Goal: Information Seeking & Learning: Learn about a topic

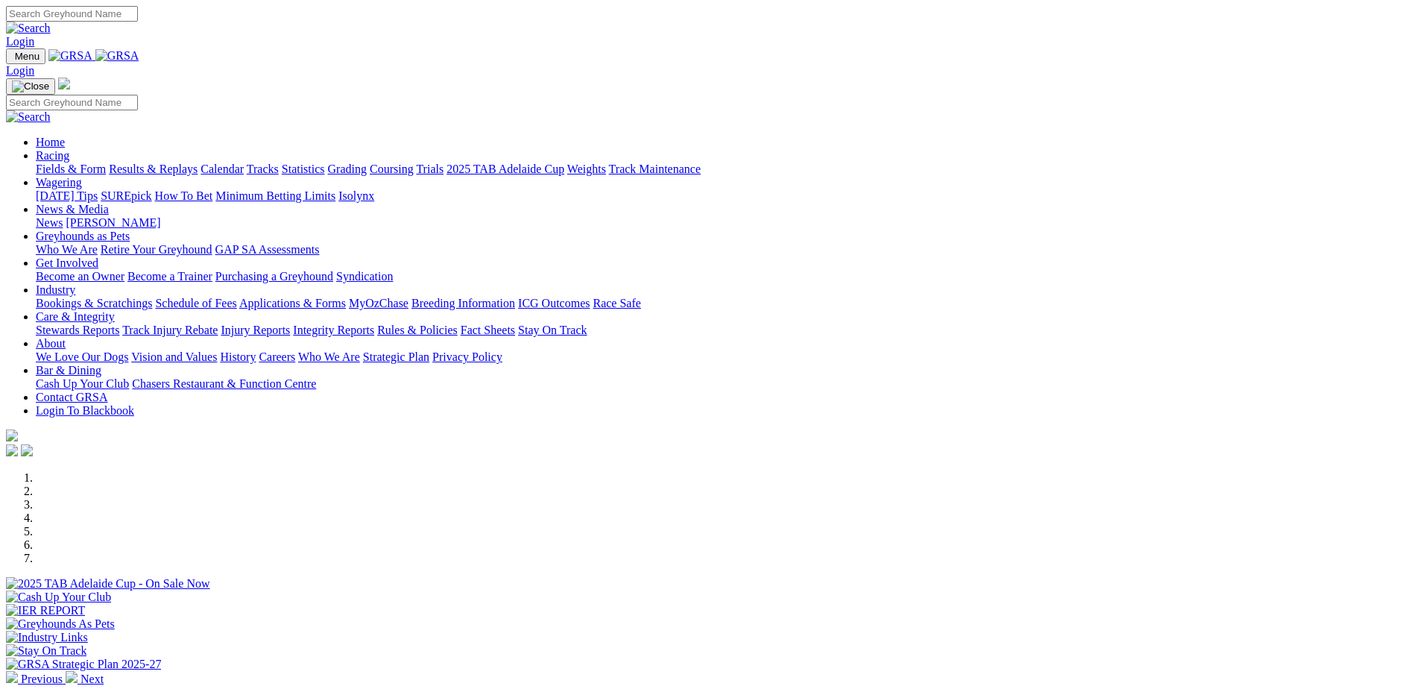
click at [540, 498] on li at bounding box center [722, 491] width 1373 height 13
click at [640, 511] on li at bounding box center [722, 504] width 1373 height 13
click at [577, 498] on li at bounding box center [722, 491] width 1373 height 13
click at [652, 511] on li at bounding box center [722, 504] width 1373 height 13
click at [699, 511] on li at bounding box center [722, 517] width 1373 height 13
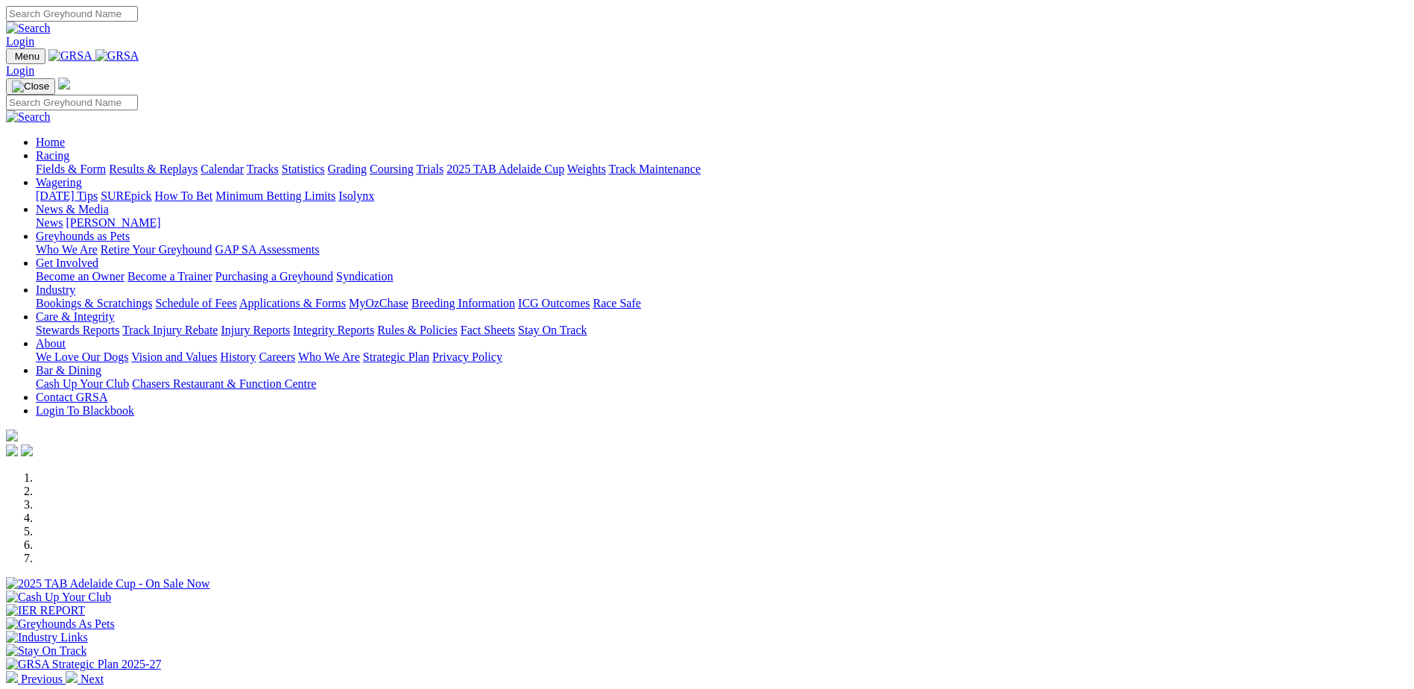
click at [791, 525] on li at bounding box center [722, 531] width 1373 height 13
click at [850, 538] on li at bounding box center [722, 544] width 1373 height 13
click at [924, 552] on li at bounding box center [722, 558] width 1373 height 13
click at [491, 485] on li at bounding box center [722, 477] width 1373 height 13
click at [333, 270] on link "Purchasing a Greyhound" at bounding box center [274, 276] width 118 height 13
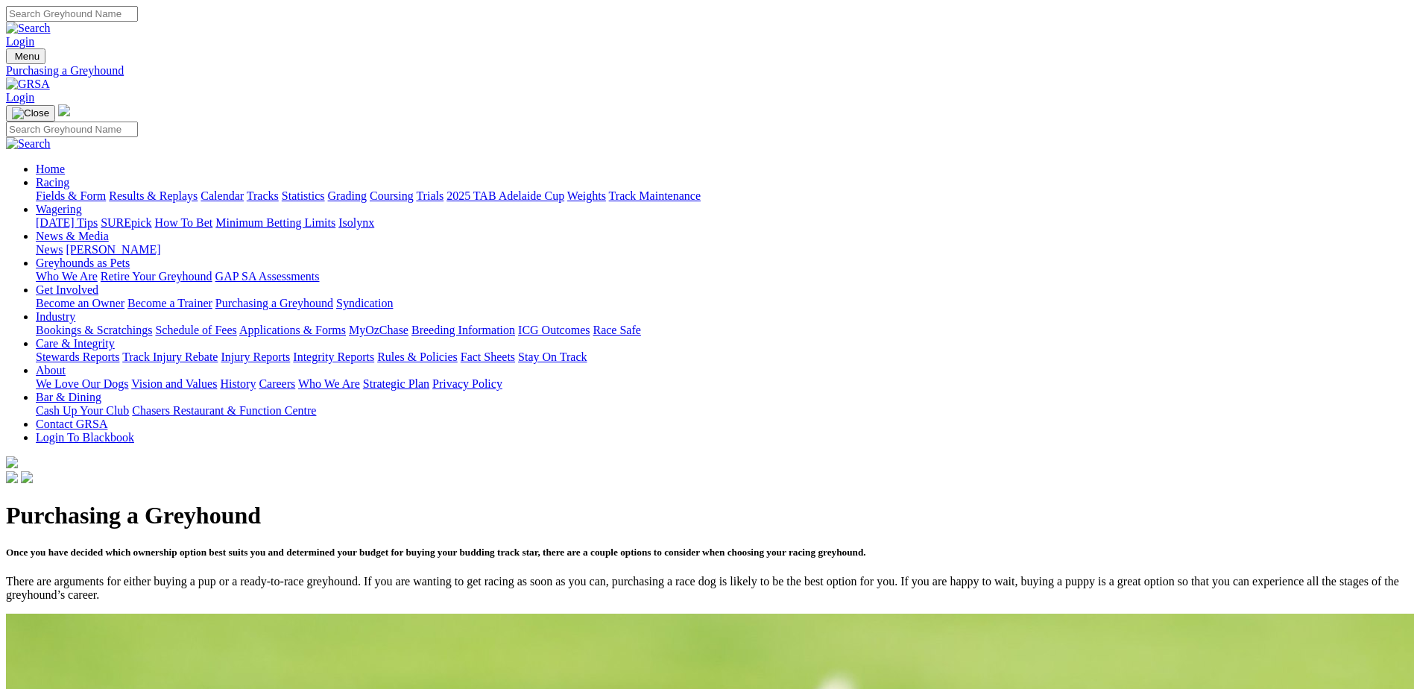
click at [125, 297] on link "Become an Owner" at bounding box center [80, 303] width 89 height 13
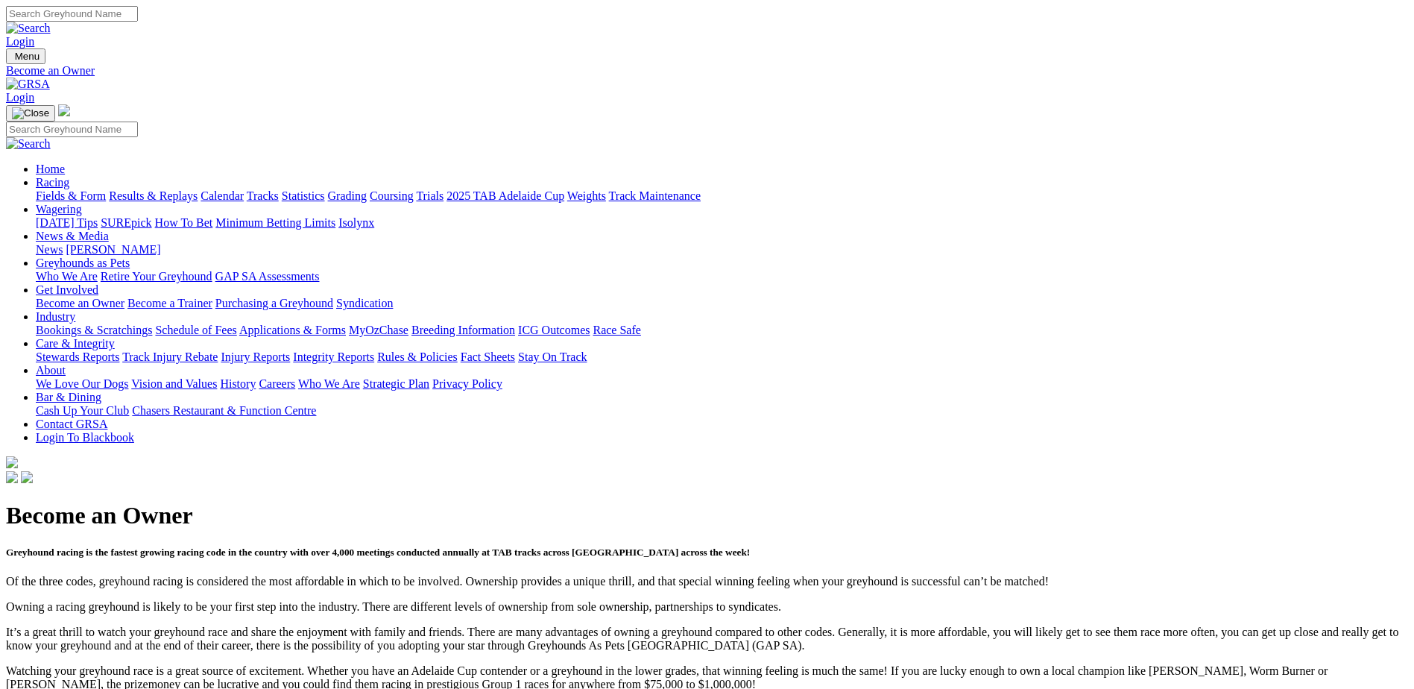
click at [393, 297] on link "Syndication" at bounding box center [364, 303] width 57 height 13
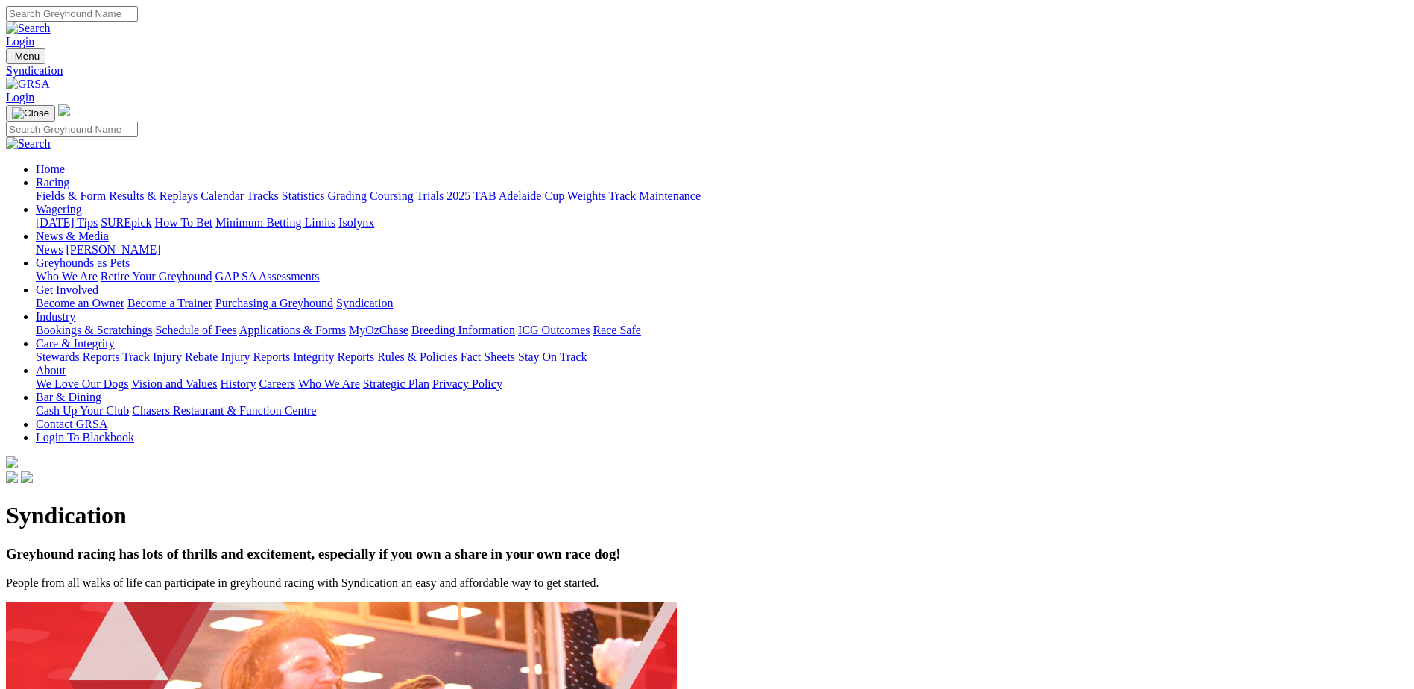
click at [101, 391] on link "Bar & Dining" at bounding box center [69, 397] width 66 height 13
click at [316, 404] on link "Chasers Restaurant & Function Centre" at bounding box center [224, 410] width 184 height 13
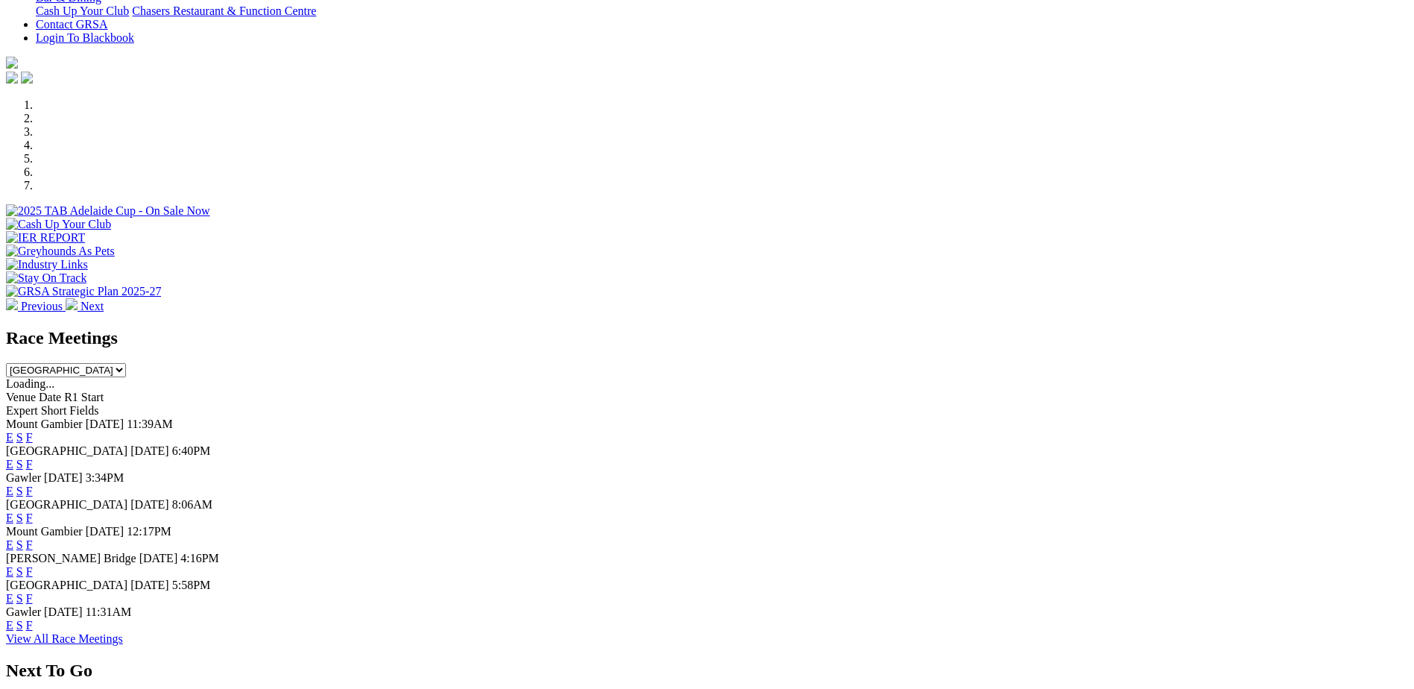
scroll to position [522, 0]
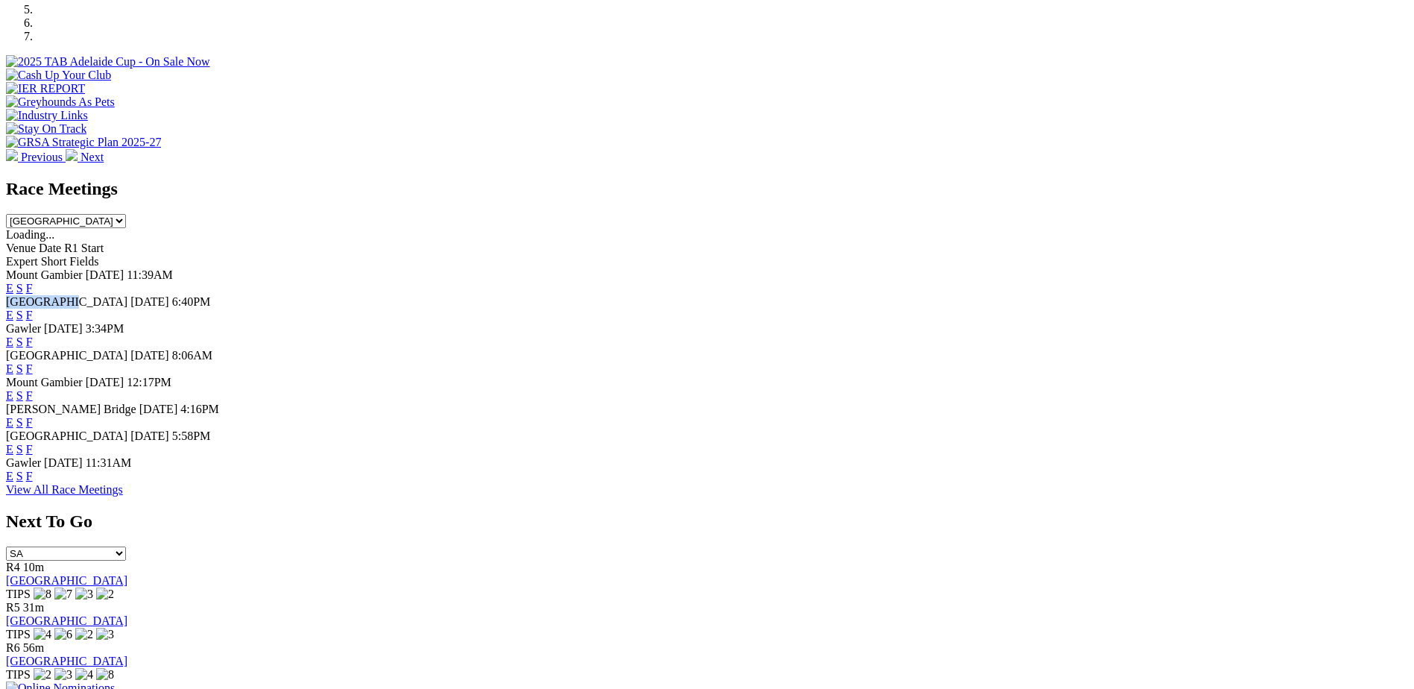
drag, startPoint x: 297, startPoint y: 209, endPoint x: 221, endPoint y: 209, distance: 76.8
click at [221, 295] on div "Angle Park Today 6:40PM E S F" at bounding box center [707, 308] width 1402 height 27
click at [127, 614] on link "[GEOGRAPHIC_DATA]" at bounding box center [67, 620] width 122 height 13
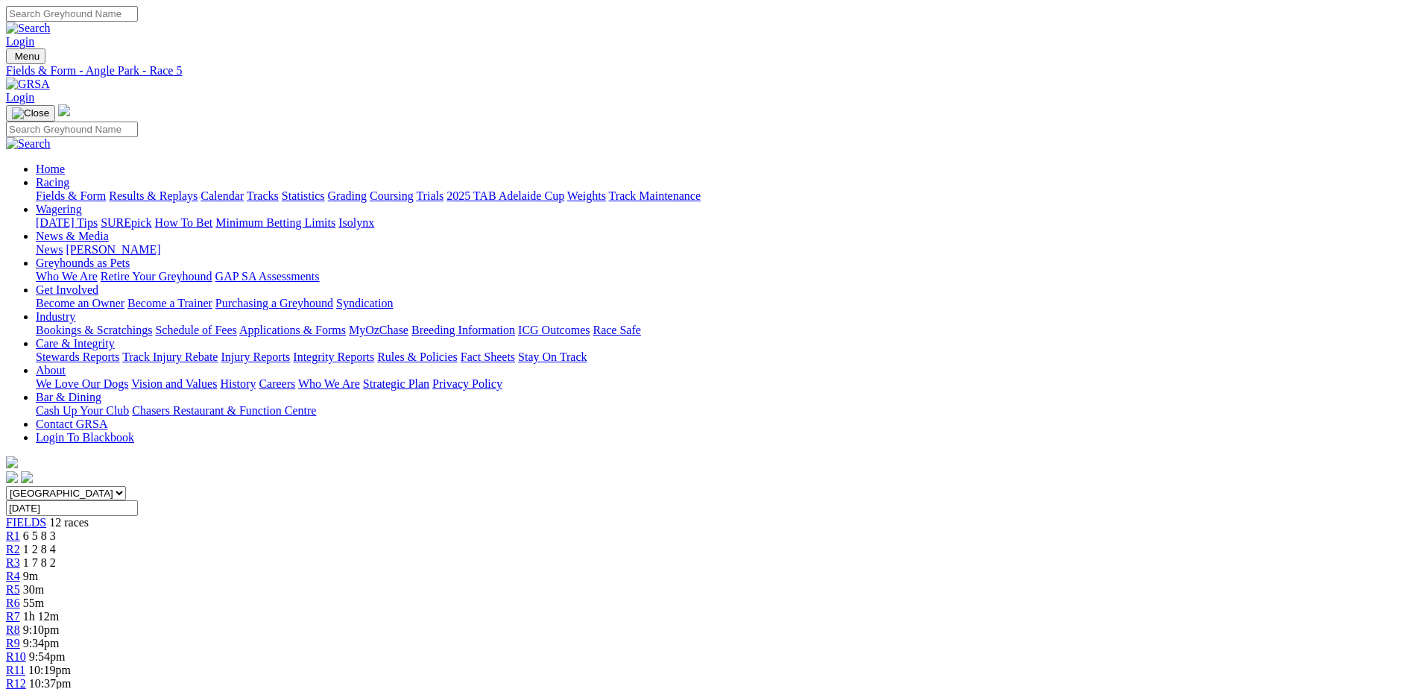
click at [126, 486] on select "[GEOGRAPHIC_DATA] [GEOGRAPHIC_DATA] [GEOGRAPHIC_DATA] [GEOGRAPHIC_DATA] [GEOGRA…" at bounding box center [66, 493] width 120 height 14
click at [564, 189] on link "2025 TAB Adelaide Cup" at bounding box center [506, 195] width 118 height 13
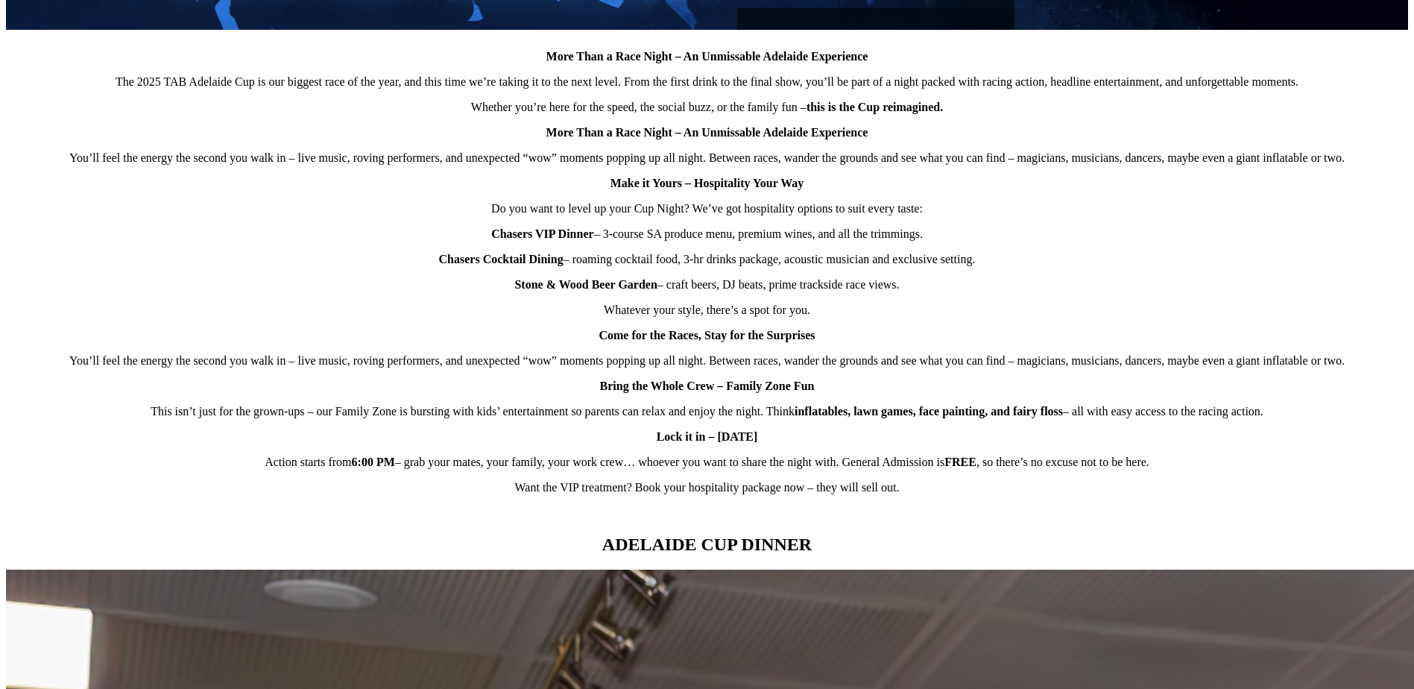
scroll to position [895, 0]
